Goal: Task Accomplishment & Management: Complete application form

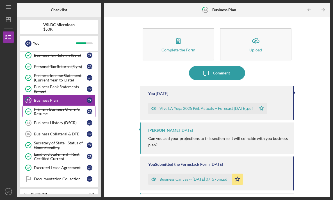
scroll to position [31, 0]
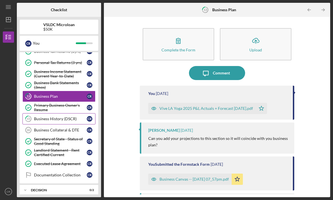
click at [57, 118] on div "Business History (DSCR)" at bounding box center [60, 119] width 53 height 4
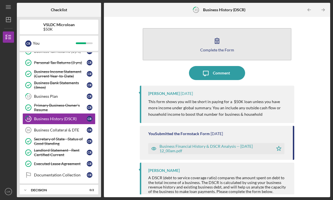
click at [221, 47] on icon "button" at bounding box center [217, 41] width 14 height 14
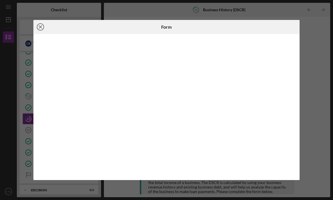
click at [40, 27] on icon "Icon/Close" at bounding box center [40, 27] width 14 height 14
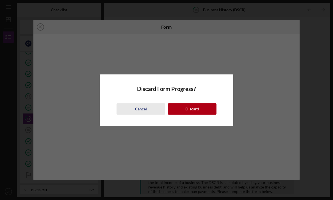
click at [146, 109] on div "Cancel" at bounding box center [141, 108] width 12 height 11
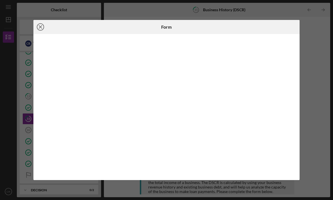
click at [43, 27] on icon "Icon/Close" at bounding box center [40, 27] width 14 height 14
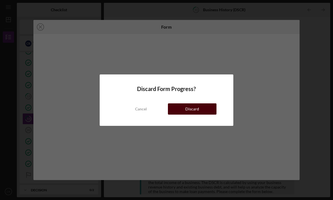
click at [195, 107] on div "Discard" at bounding box center [192, 108] width 14 height 11
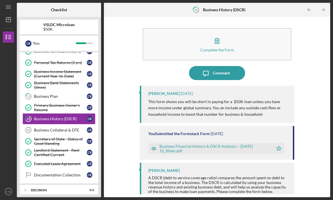
click at [191, 148] on div "Business Financial History & DSCR Analysis -- [DATE] 12_00am.pdf" at bounding box center [215, 148] width 111 height 9
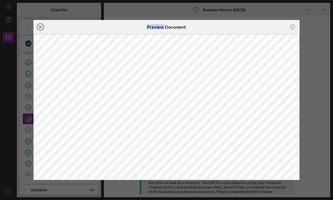
click at [44, 28] on icon "Icon/Close" at bounding box center [40, 27] width 14 height 14
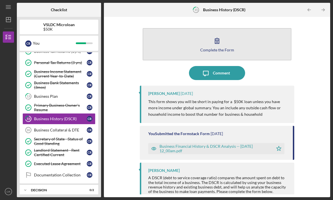
click at [205, 56] on button "Complete the Form Form" at bounding box center [217, 44] width 149 height 32
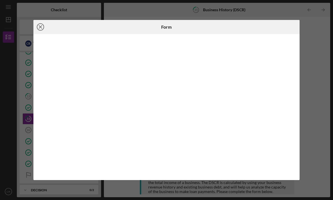
click at [41, 26] on line at bounding box center [40, 27] width 3 height 3
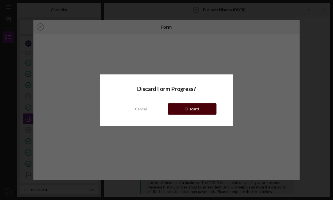
click at [189, 108] on div "Discard" at bounding box center [192, 108] width 14 height 11
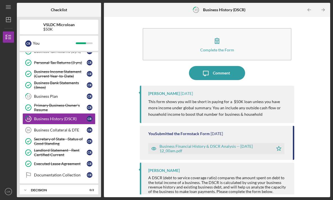
click at [177, 149] on div "Business Financial History & DSCR Analysis -- [DATE] 12_00am.pdf" at bounding box center [215, 148] width 111 height 9
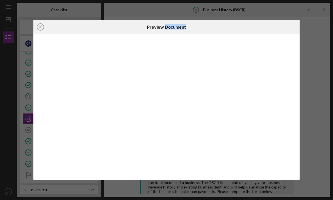
click at [177, 149] on div at bounding box center [166, 107] width 267 height 146
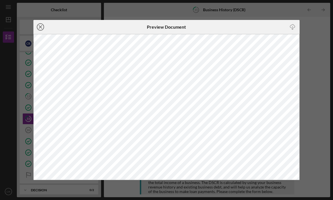
click at [41, 26] on line at bounding box center [40, 27] width 3 height 3
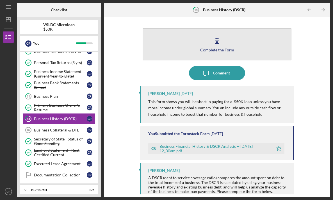
click at [213, 46] on icon "button" at bounding box center [217, 41] width 14 height 14
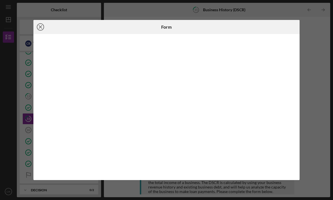
click at [42, 29] on icon "Icon/Close" at bounding box center [40, 27] width 14 height 14
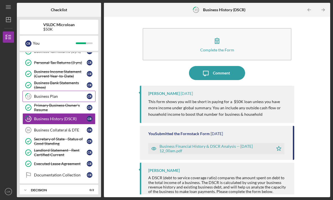
click at [55, 96] on div "Business Plan" at bounding box center [60, 96] width 53 height 4
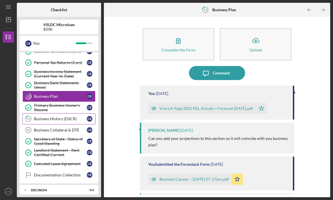
click at [58, 116] on link "15 Business History (DSCR) C R" at bounding box center [58, 118] width 73 height 11
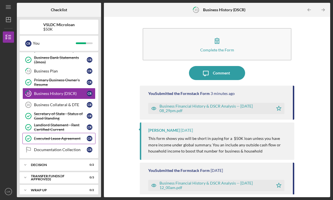
scroll to position [56, 0]
